Goal: Find specific page/section: Find specific page/section

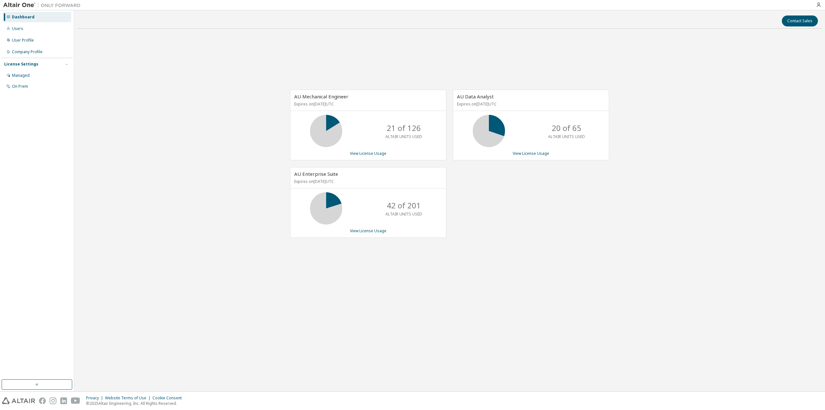
click at [814, 3] on div at bounding box center [818, 4] width 13 height 5
click at [821, 5] on icon "button" at bounding box center [818, 4] width 5 height 5
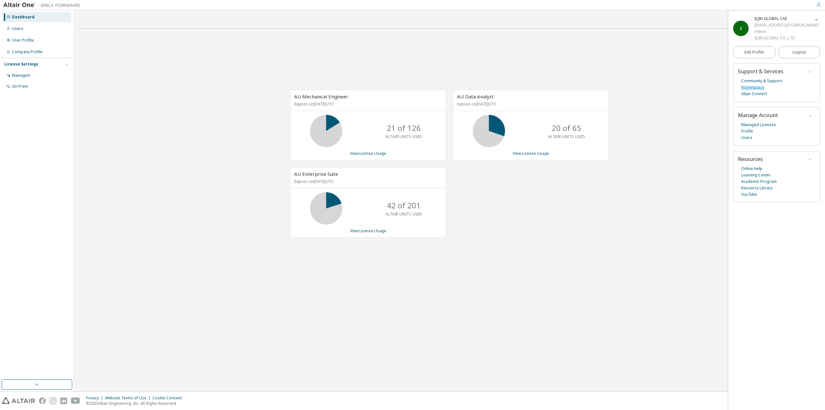
click at [762, 89] on link "Marketplace" at bounding box center [752, 87] width 23 height 6
